Goal: Obtain resource: Download file/media

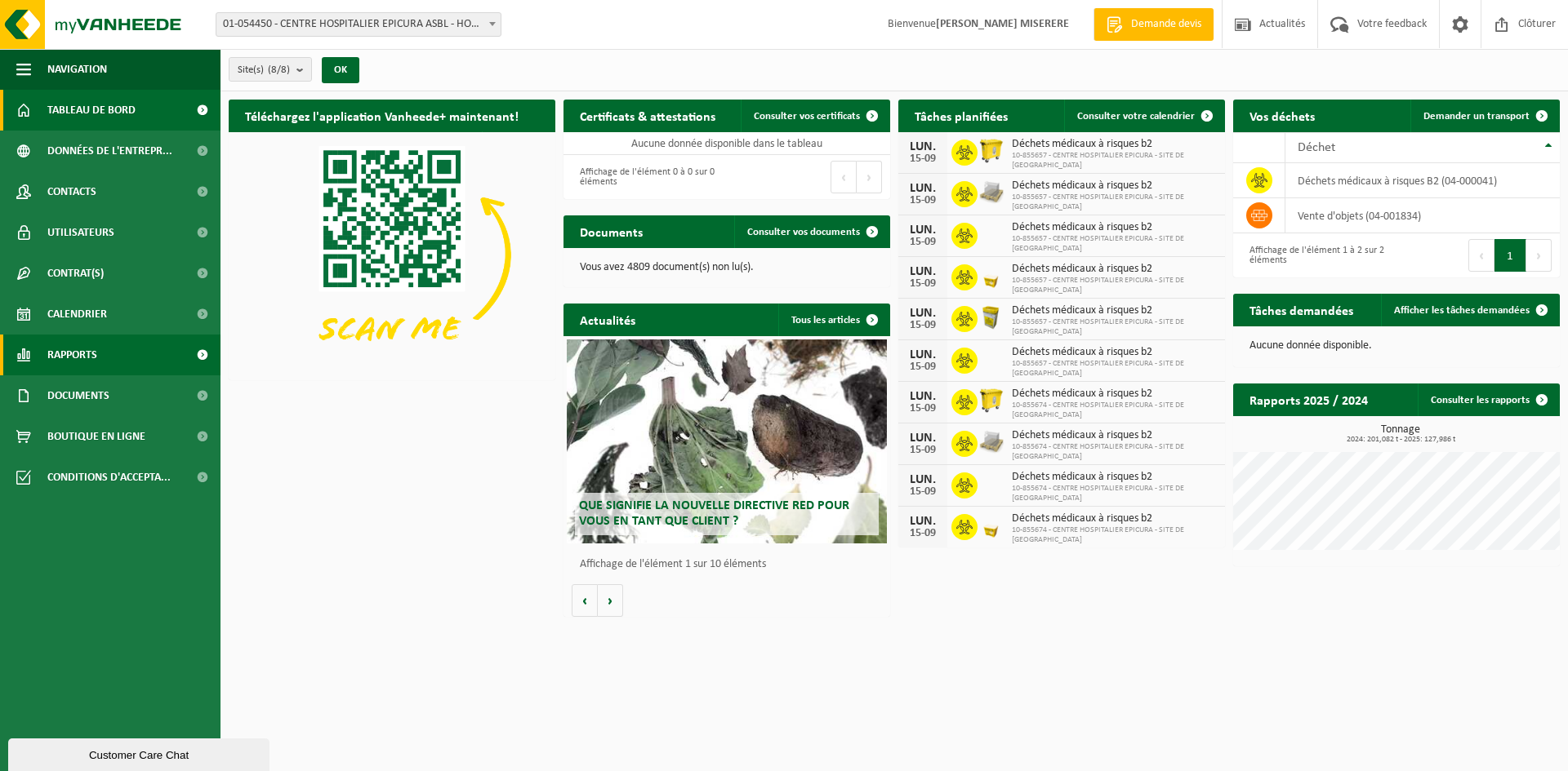
click at [84, 353] on span "Rapports" at bounding box center [73, 355] width 50 height 41
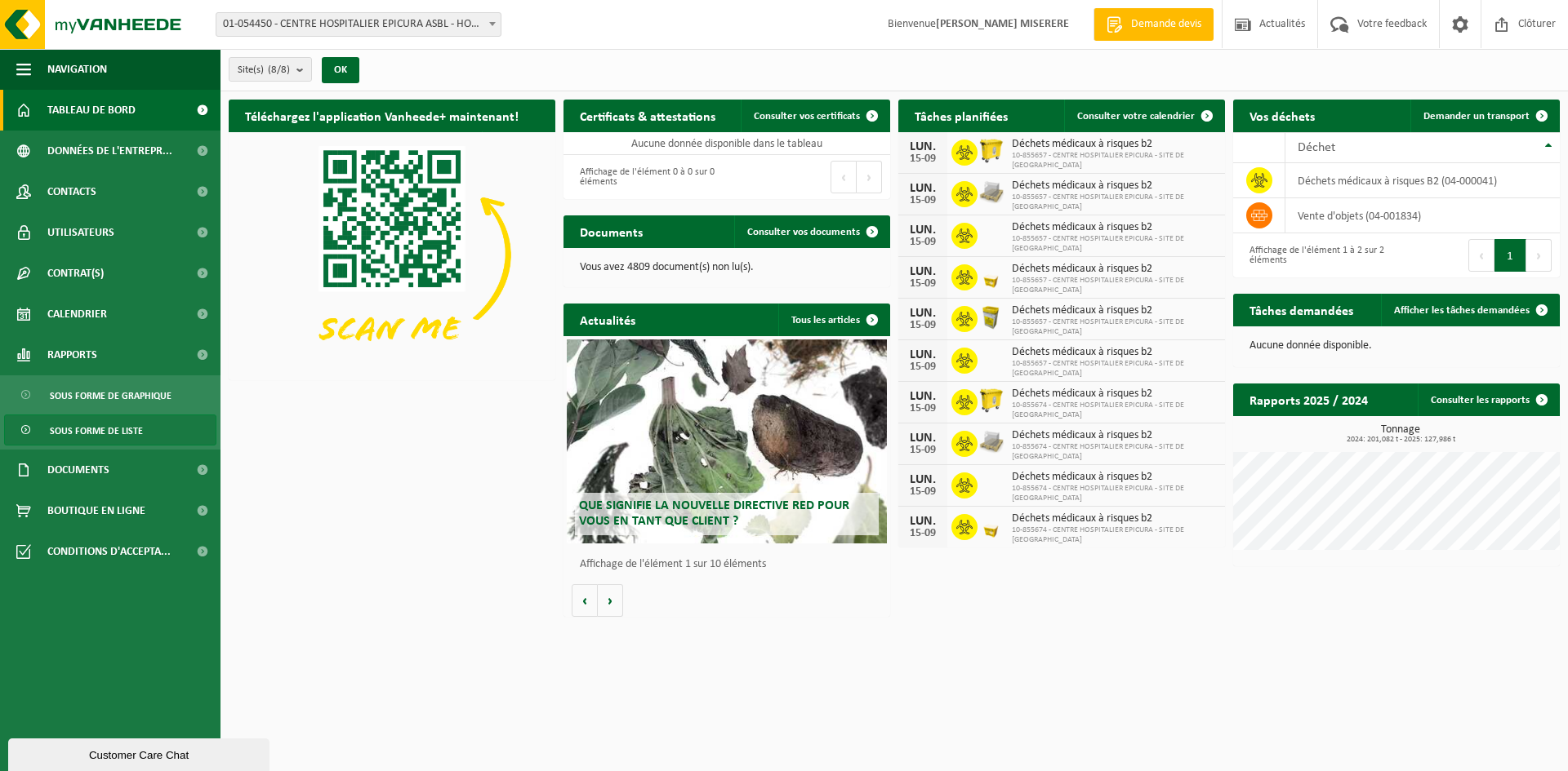
click at [95, 427] on span "Sous forme de liste" at bounding box center [97, 431] width 93 height 31
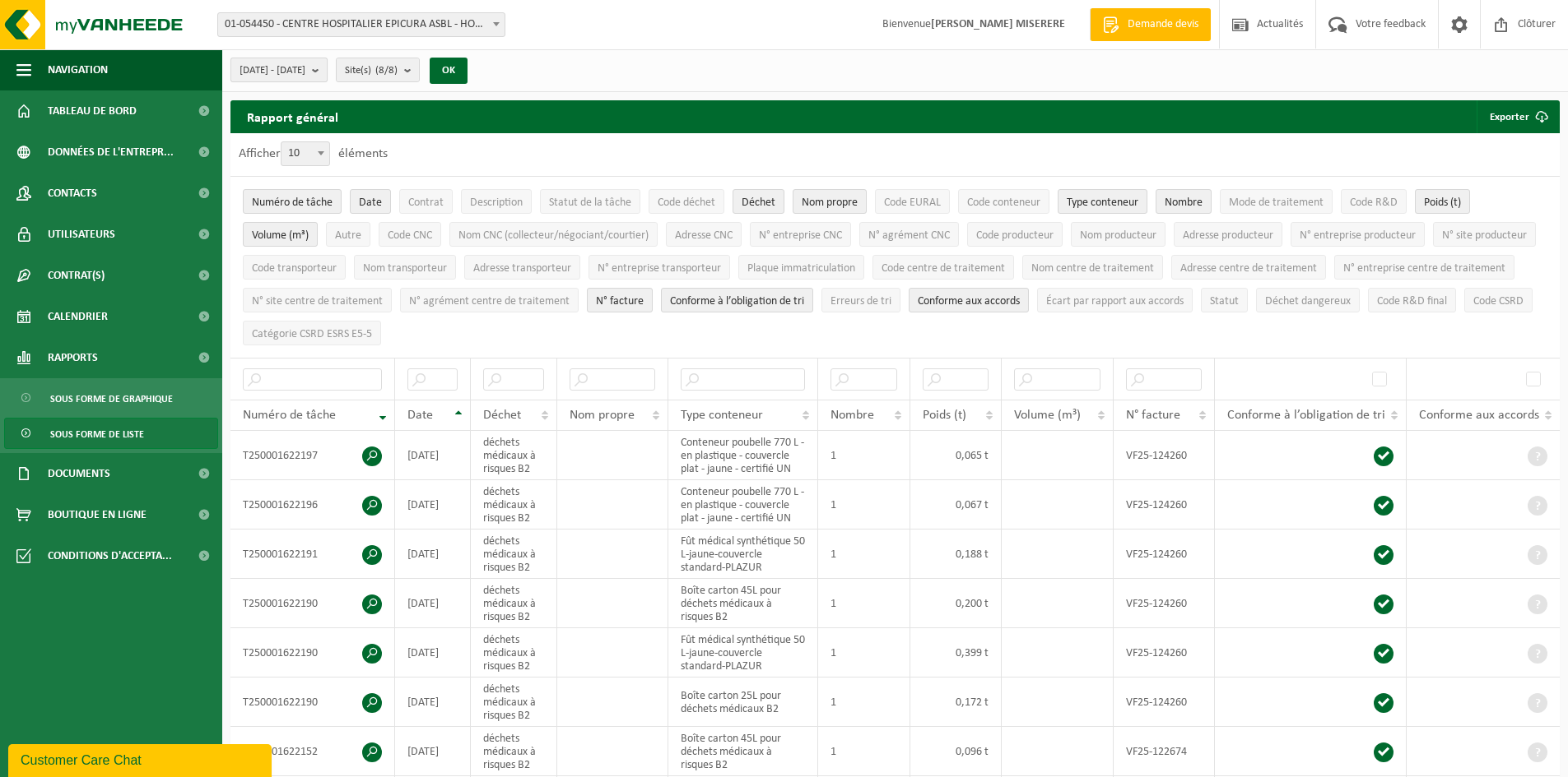
click at [326, 68] on b "submit" at bounding box center [319, 70] width 15 height 23
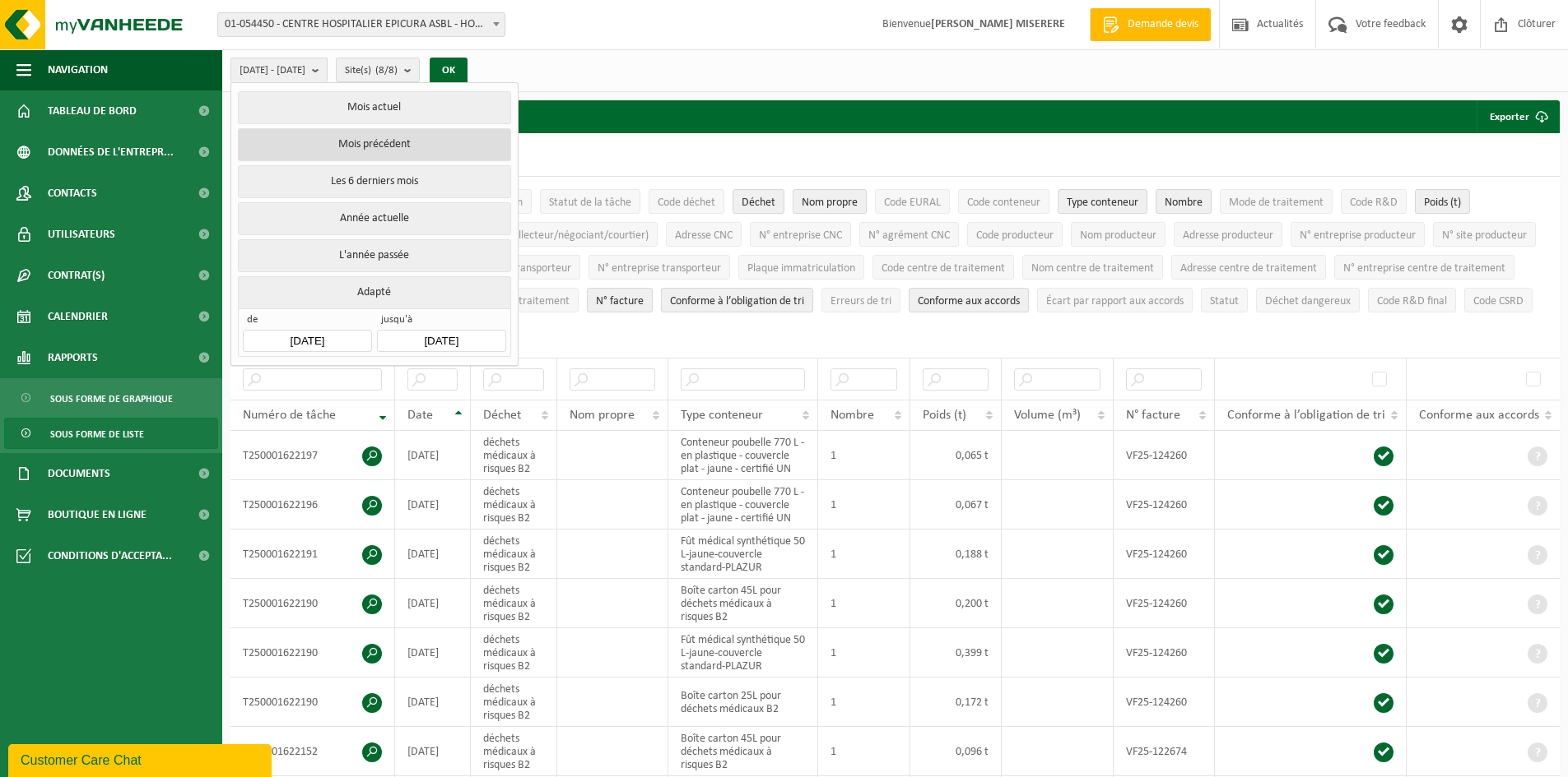
click at [404, 145] on button "Mois précédent" at bounding box center [373, 144] width 273 height 33
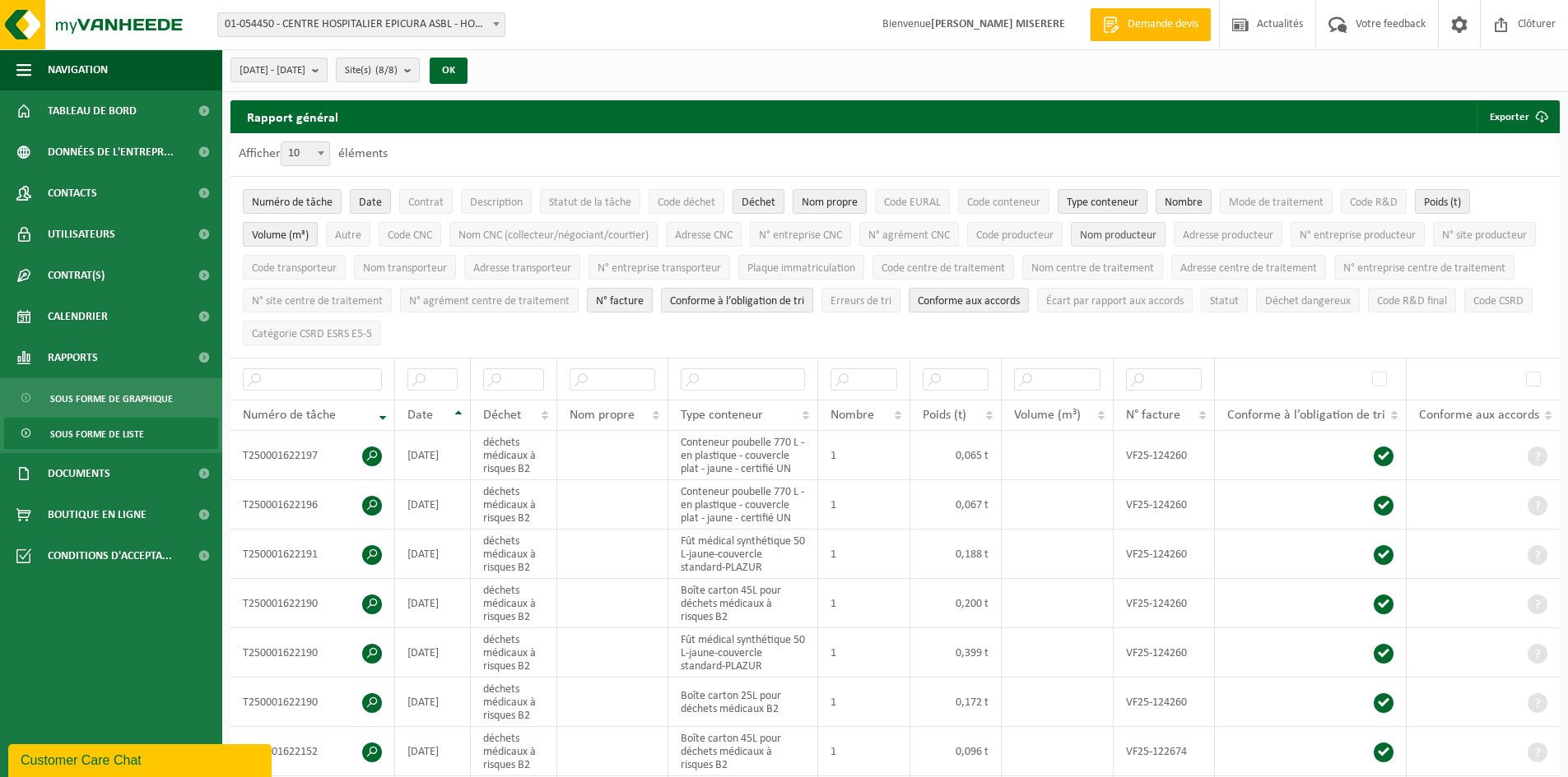
click at [1118, 230] on span "Nom producteur" at bounding box center [1118, 236] width 77 height 12
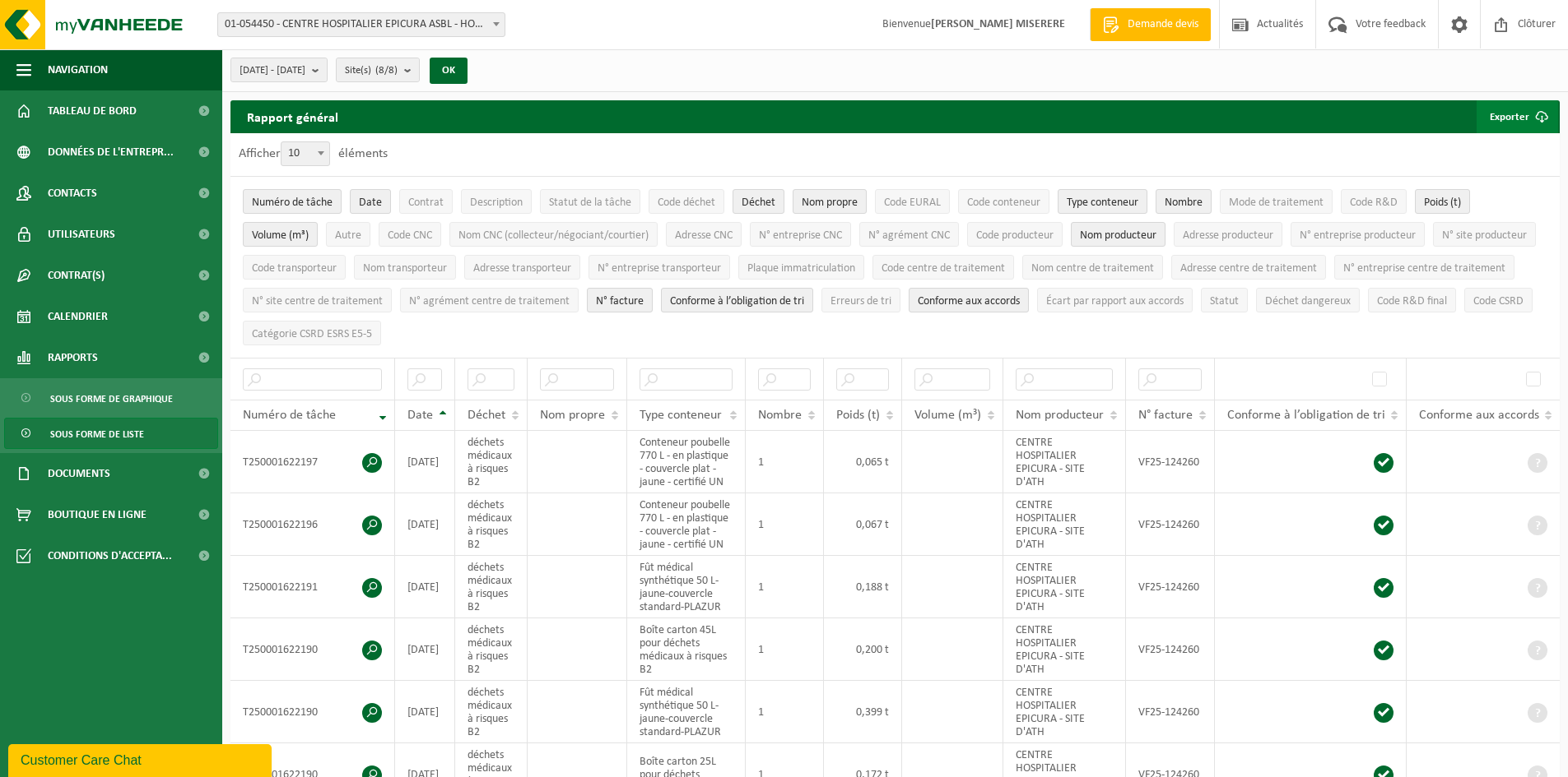
click at [1515, 123] on button "Exporter" at bounding box center [1518, 117] width 82 height 33
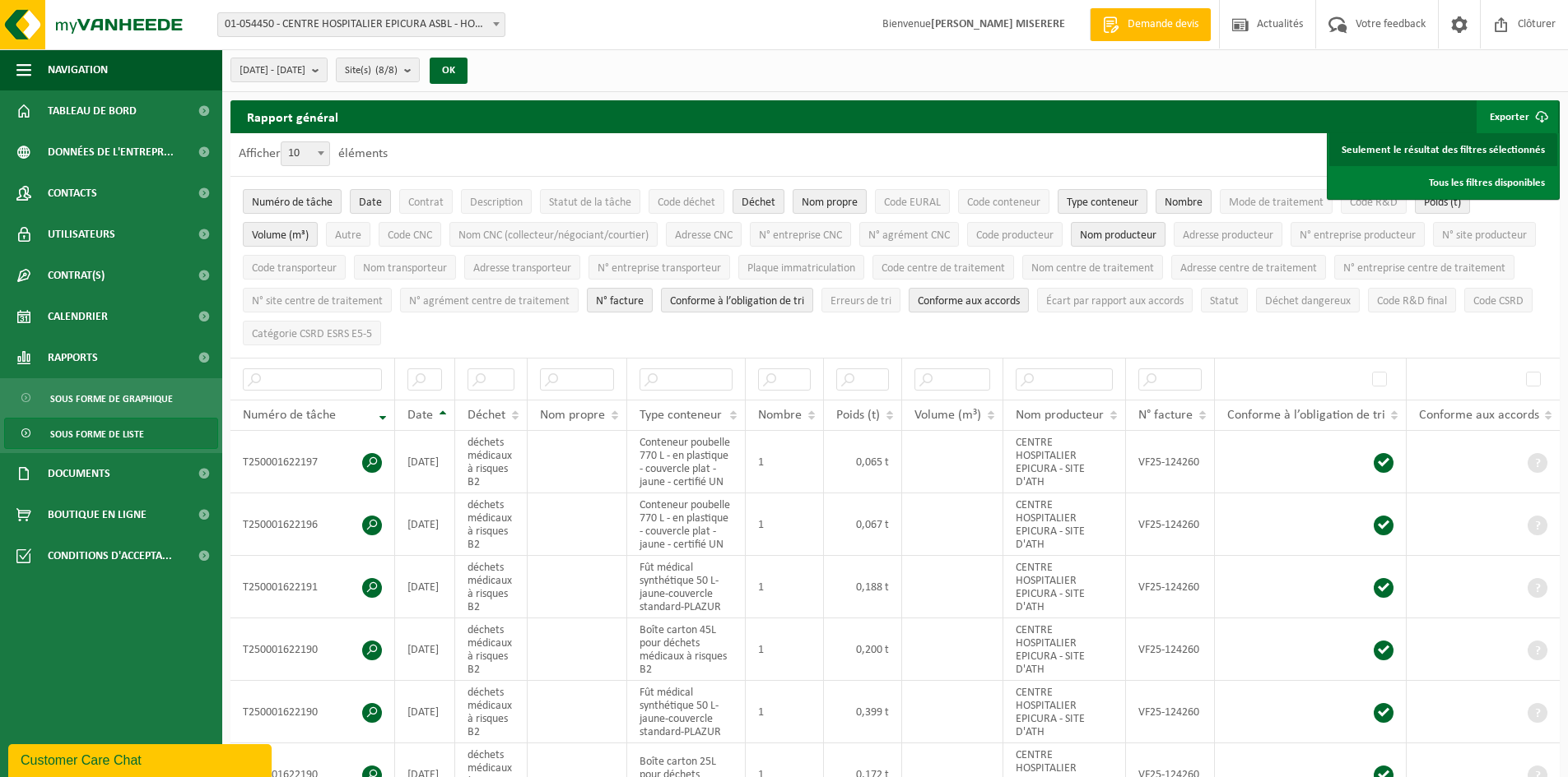
click at [1490, 147] on link "Seulement le résultat des filtres sélectionnés" at bounding box center [1444, 150] width 228 height 33
